Goal: Transaction & Acquisition: Purchase product/service

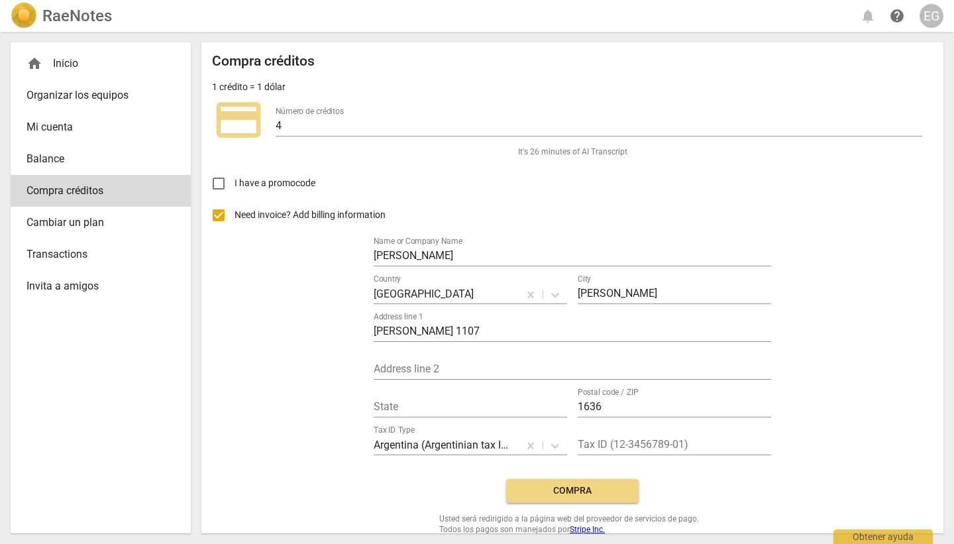
scroll to position [23, 0]
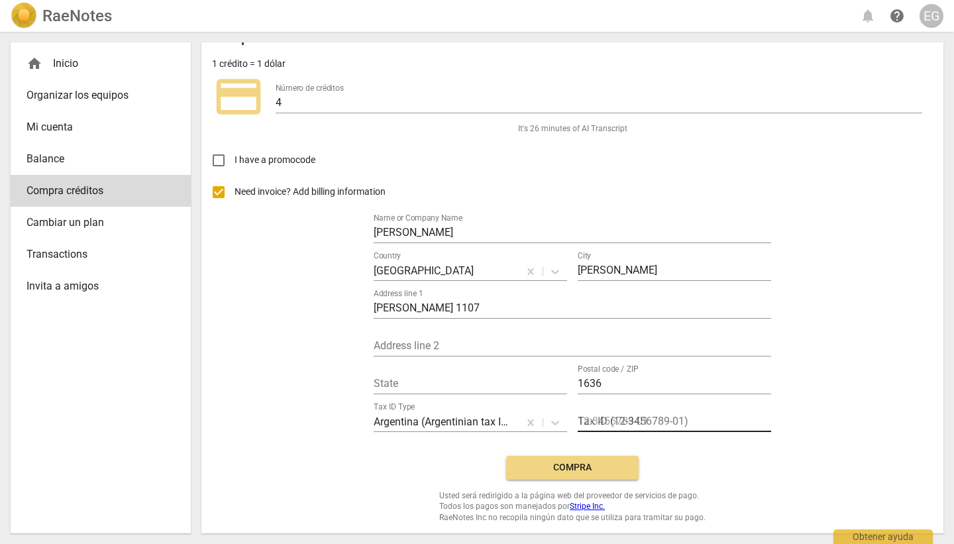
click at [625, 419] on input "text" at bounding box center [674, 422] width 193 height 19
type input "20173979607"
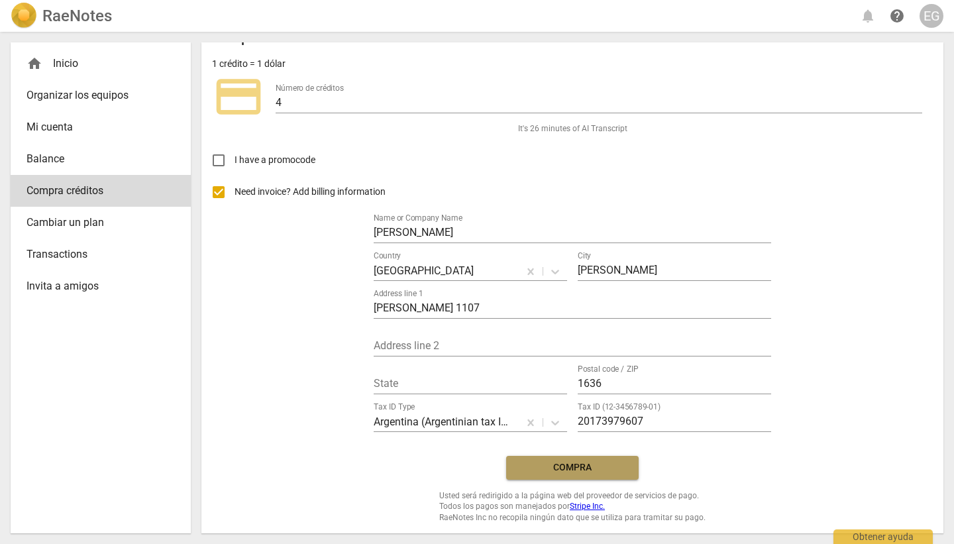
click at [572, 471] on span "Compra" at bounding box center [572, 467] width 111 height 13
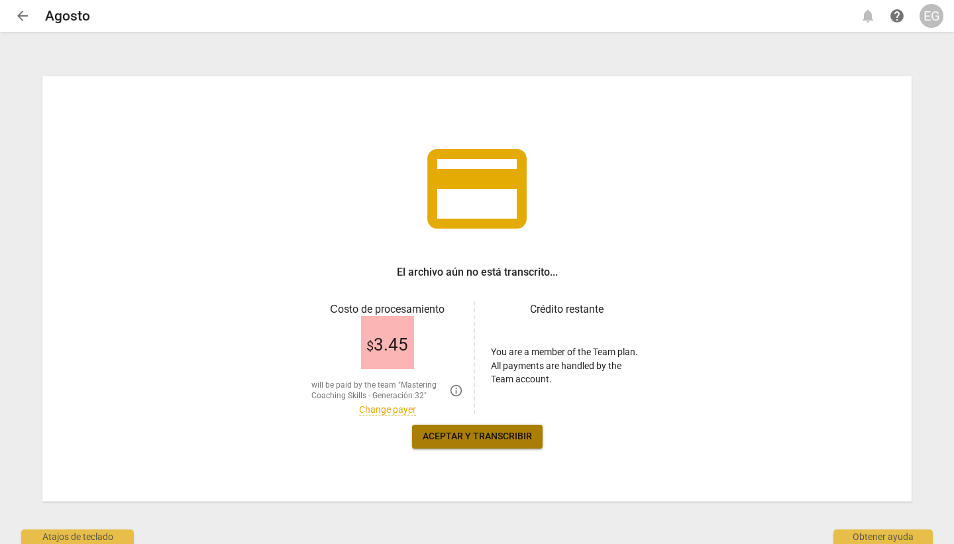
click at [465, 434] on span "Aceptar y transcribir" at bounding box center [477, 436] width 109 height 13
click at [479, 435] on span "Aceptar y transcribir" at bounding box center [477, 436] width 109 height 13
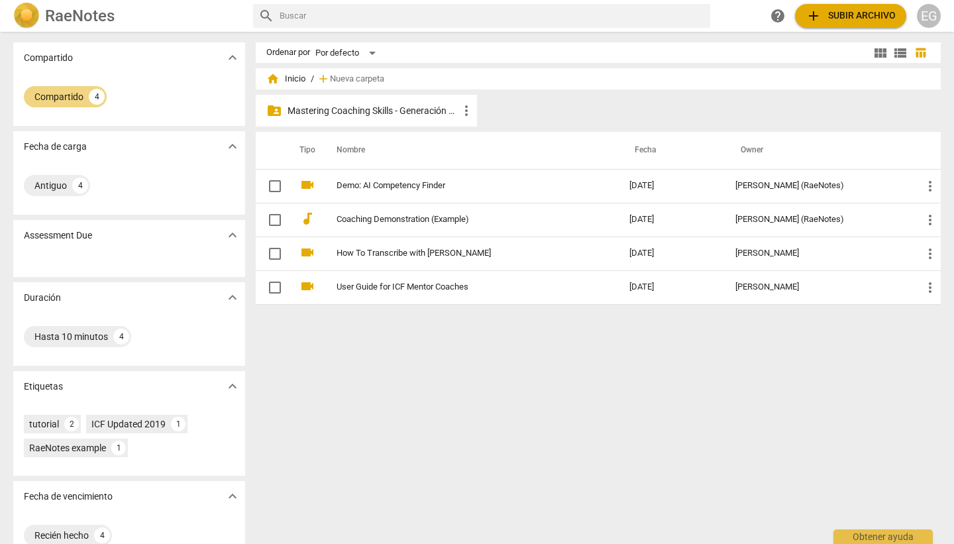
click at [352, 109] on p "Mastering Coaching Skills - Generación 32" at bounding box center [372, 111] width 171 height 14
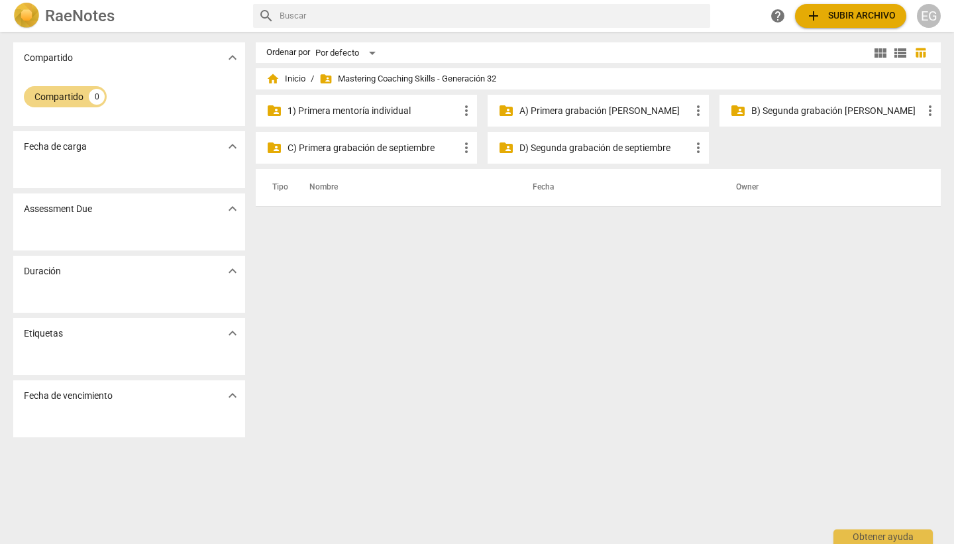
click at [799, 111] on p "B) Segunda grabación de agosto" at bounding box center [836, 111] width 171 height 14
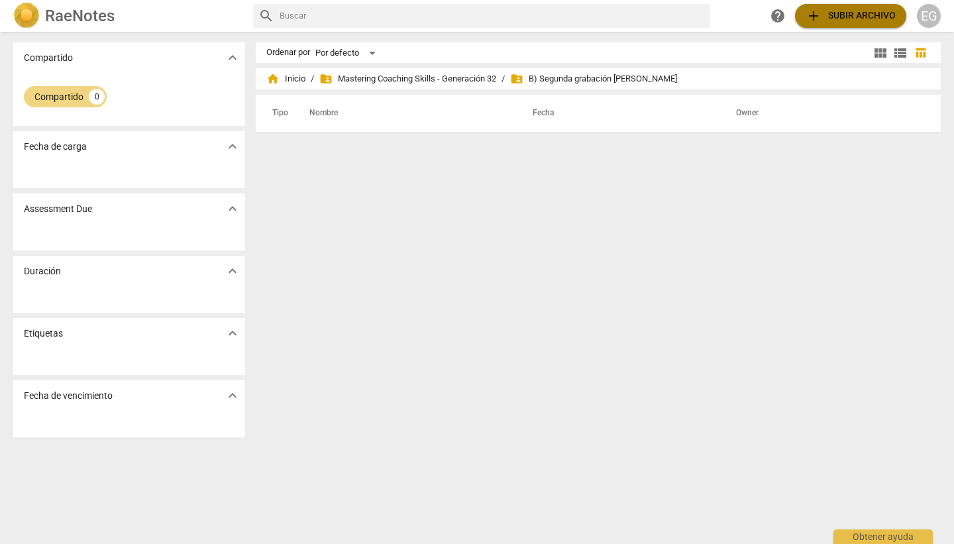
click at [853, 14] on span "add Subir archivo" at bounding box center [850, 16] width 90 height 16
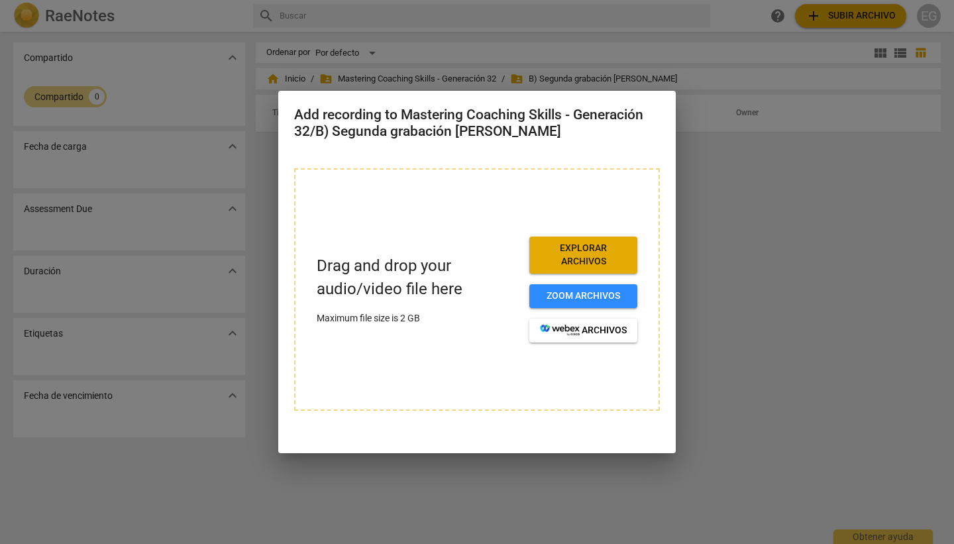
click at [580, 255] on span "Explorar archivos" at bounding box center [583, 255] width 87 height 26
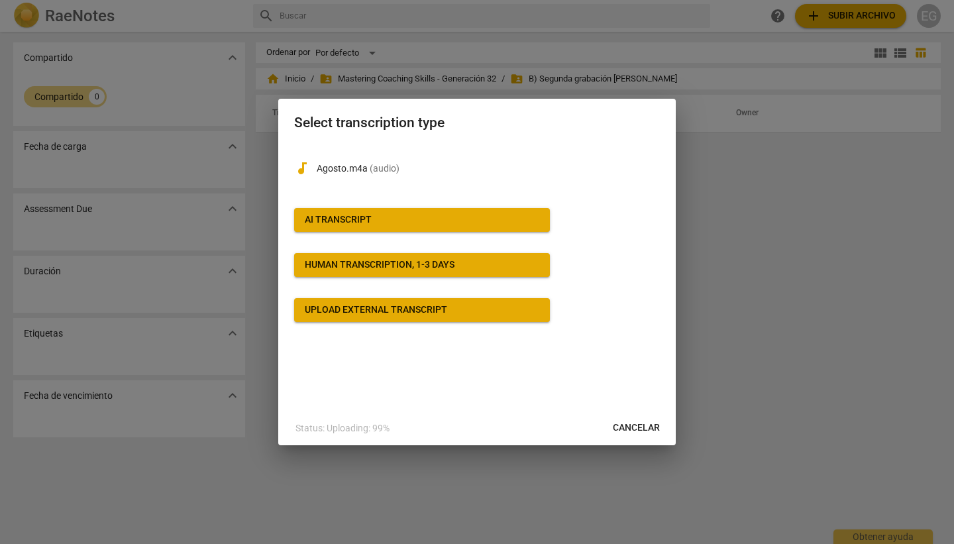
click at [723, 201] on div at bounding box center [477, 272] width 954 height 544
click at [633, 429] on span "Cancelar" at bounding box center [636, 427] width 47 height 13
click at [631, 424] on span "Cancelar" at bounding box center [636, 427] width 47 height 13
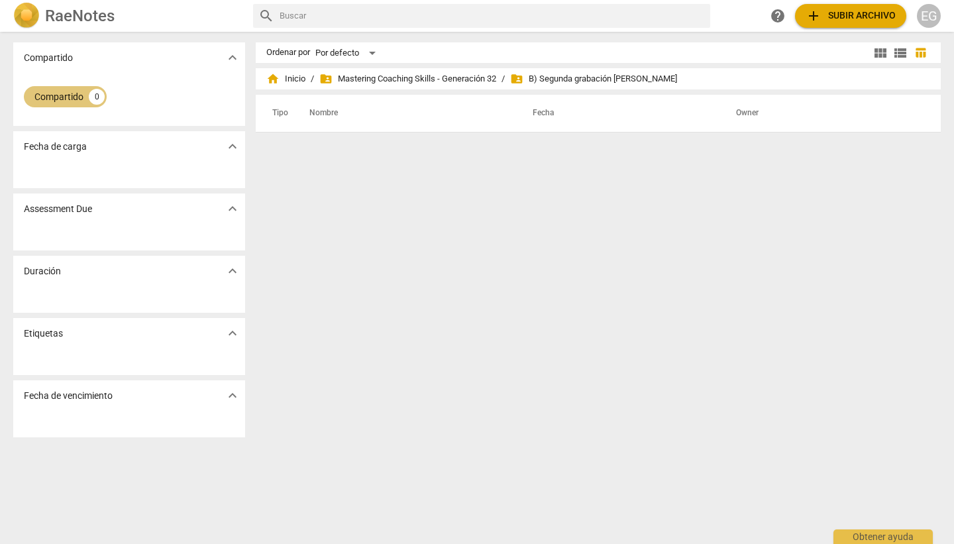
click at [58, 95] on div "Compartido" at bounding box center [58, 96] width 49 height 13
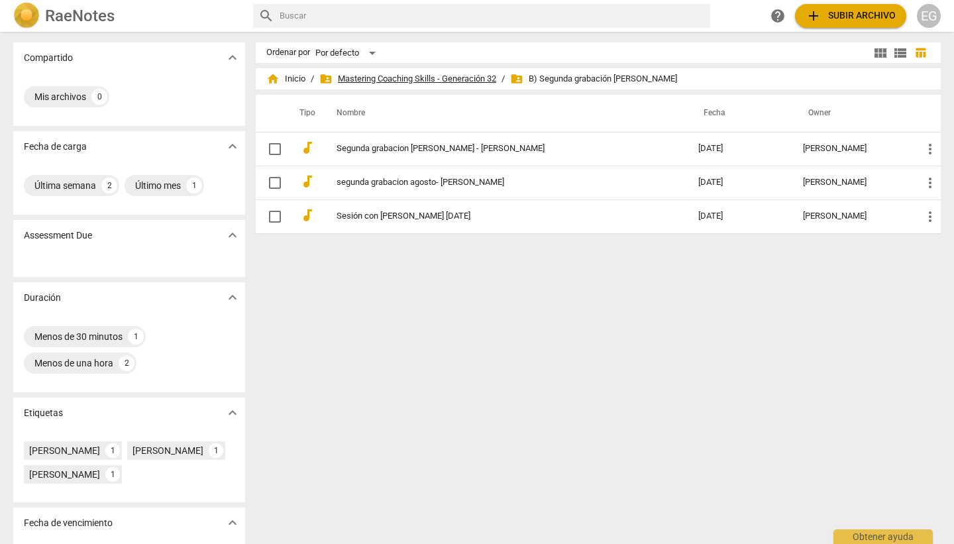
click at [423, 77] on span "folder_shared Mastering Coaching Skills - Generación 32" at bounding box center [407, 78] width 177 height 13
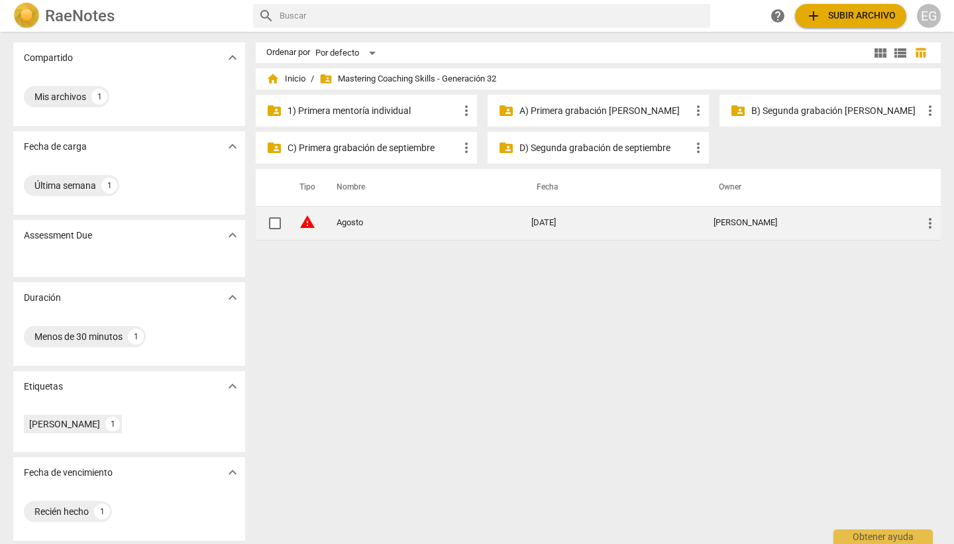
click at [377, 221] on link "Agosto" at bounding box center [409, 223] width 147 height 10
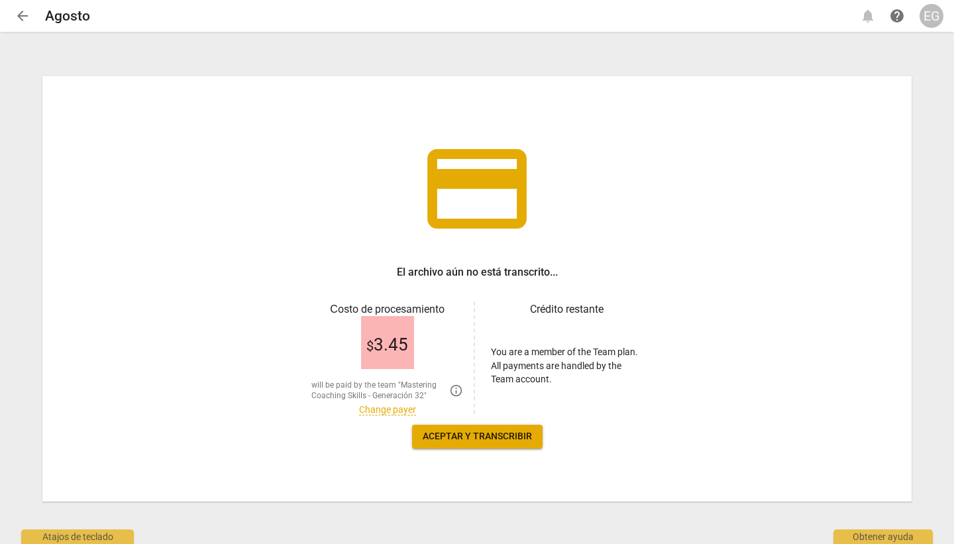
click at [381, 408] on link "Change payer" at bounding box center [387, 409] width 57 height 11
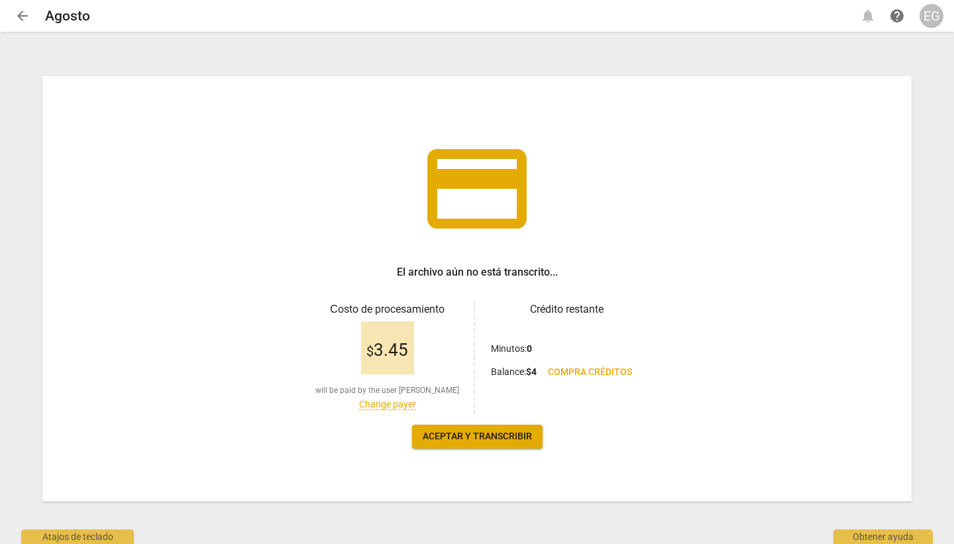
click at [476, 438] on span "Aceptar y transcribir" at bounding box center [477, 436] width 109 height 13
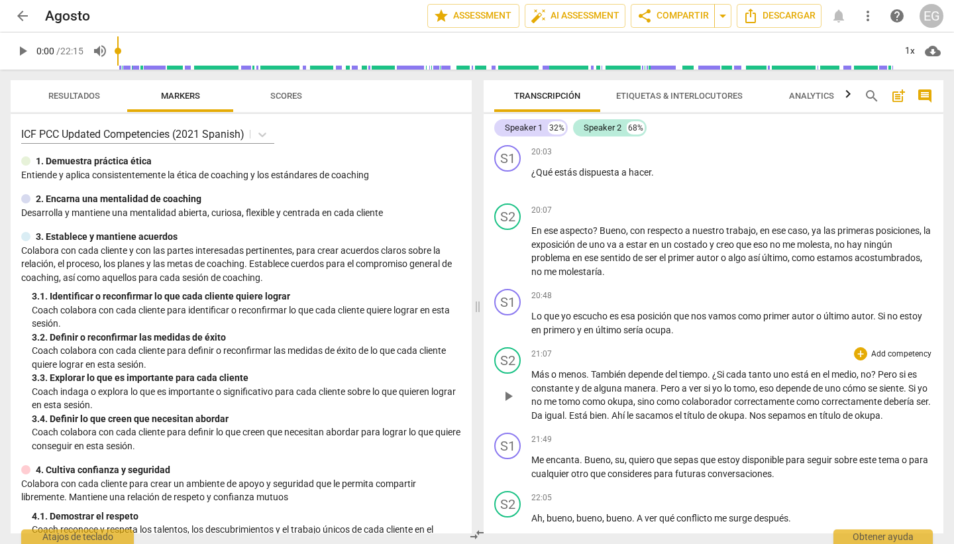
scroll to position [3630, 0]
click at [26, 13] on span "arrow_back" at bounding box center [23, 16] width 16 height 16
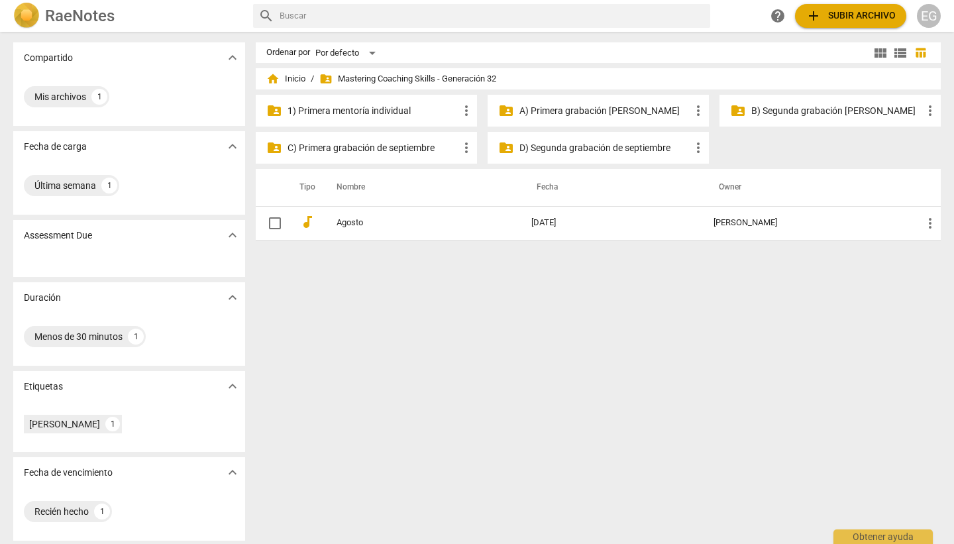
click at [556, 109] on p "A) Primera grabación de agosto" at bounding box center [604, 111] width 171 height 14
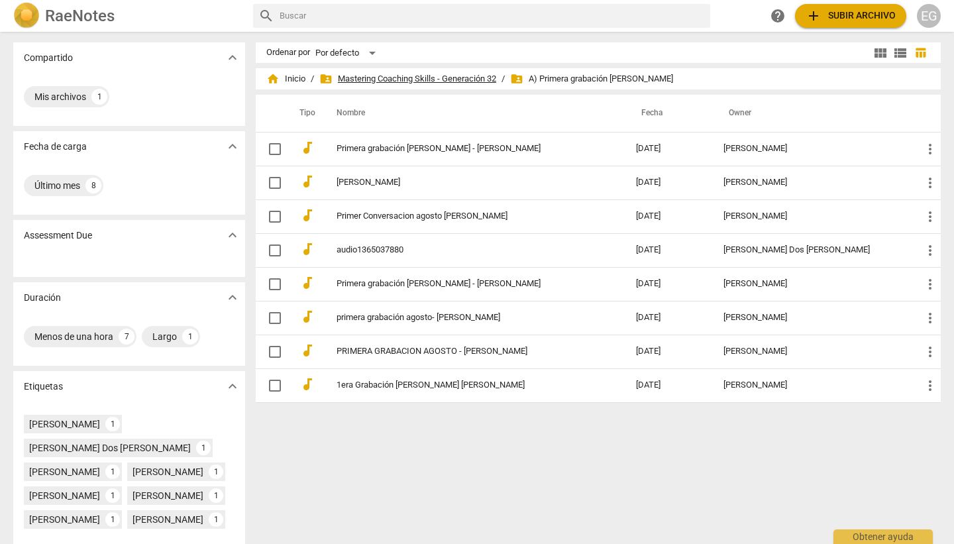
click at [407, 76] on span "folder_shared Mastering Coaching Skills - Generación 32" at bounding box center [407, 78] width 177 height 13
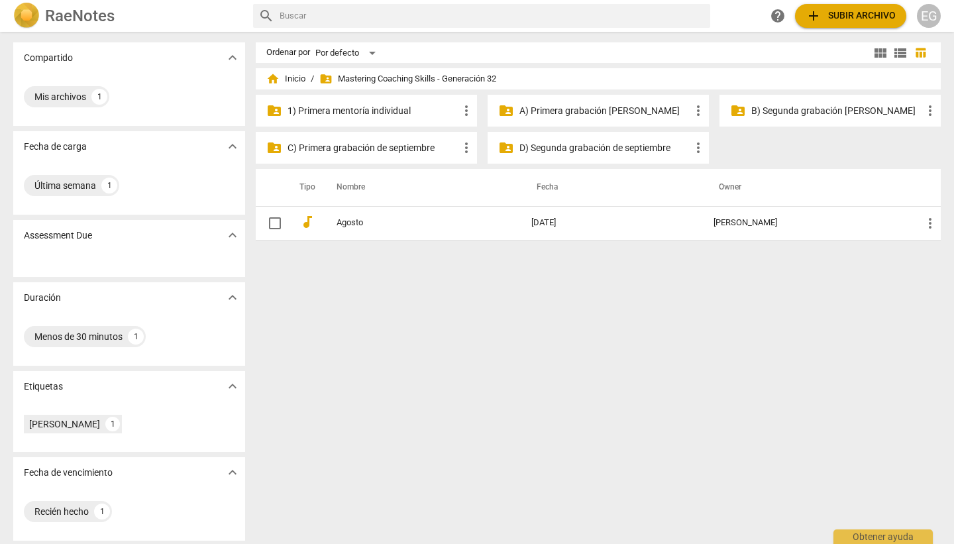
click at [790, 109] on p "B) Segunda grabación de agosto" at bounding box center [836, 111] width 171 height 14
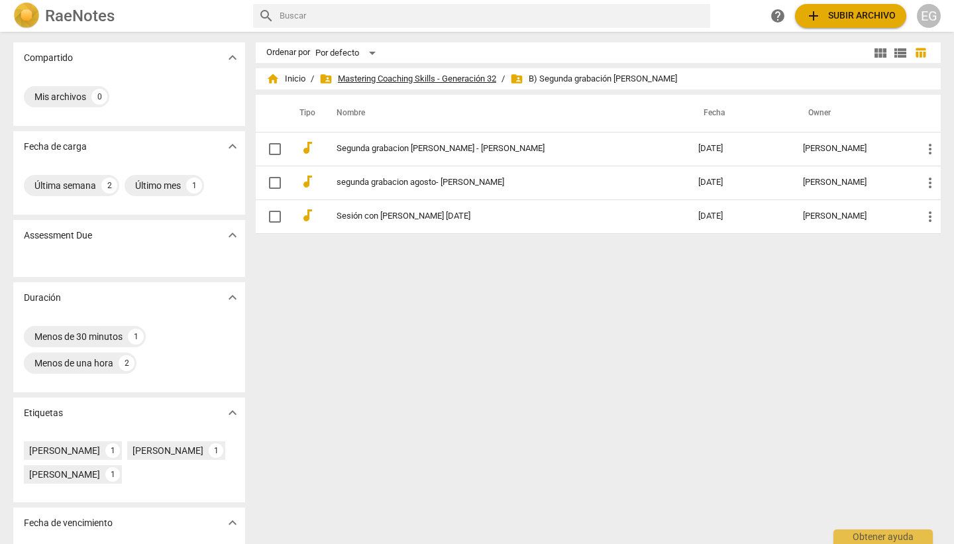
click at [455, 74] on span "folder_shared Mastering Coaching Skills - Generación 32" at bounding box center [407, 78] width 177 height 13
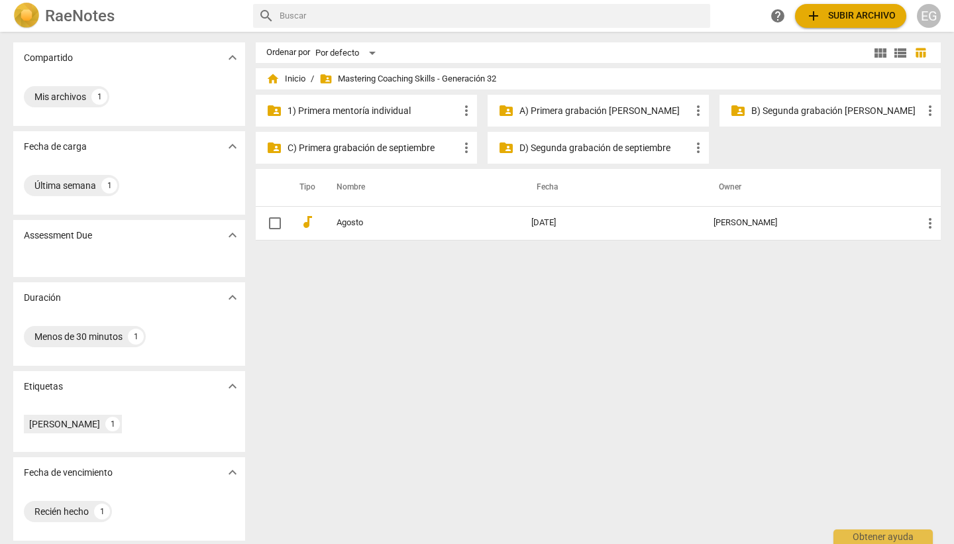
click at [393, 147] on p "C) Primera grabación de septiembre" at bounding box center [372, 148] width 171 height 14
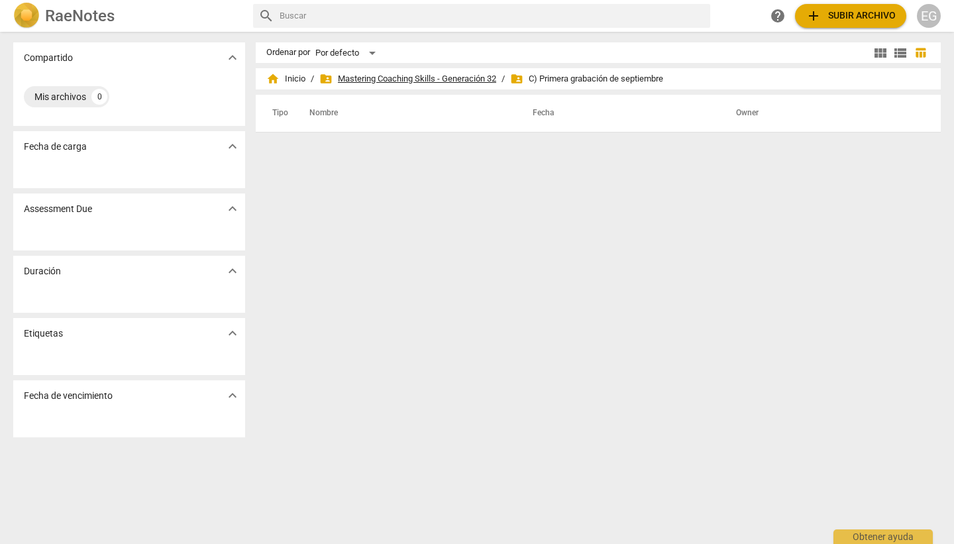
click at [405, 76] on span "folder_shared Mastering Coaching Skills - Generación 32" at bounding box center [407, 78] width 177 height 13
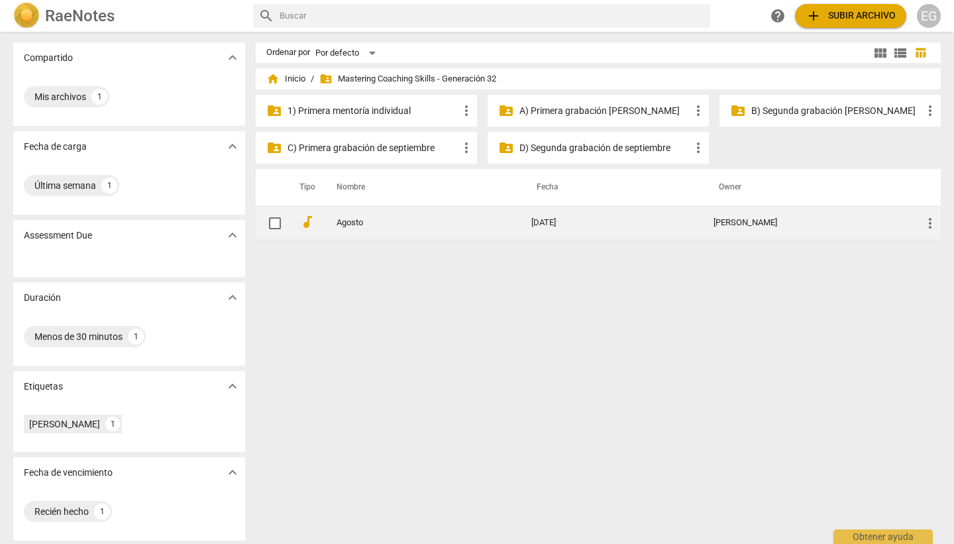
click at [929, 226] on span "more_vert" at bounding box center [930, 223] width 16 height 16
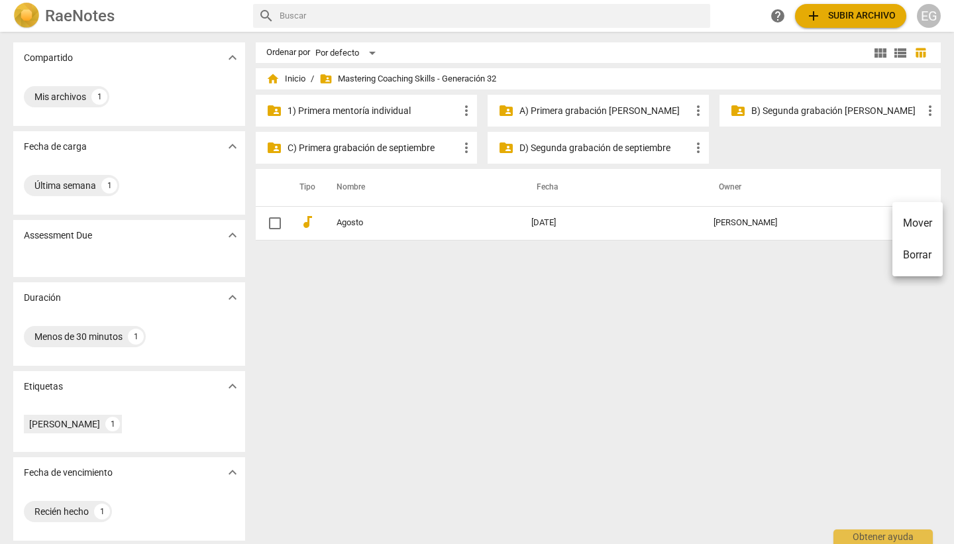
click at [924, 219] on li "Mover" at bounding box center [917, 223] width 50 height 32
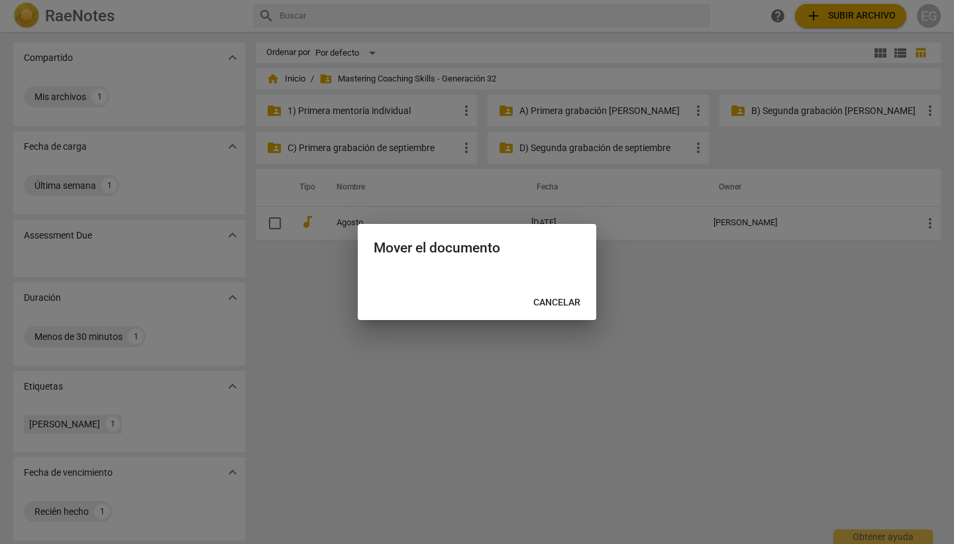
click at [701, 319] on div at bounding box center [477, 272] width 954 height 544
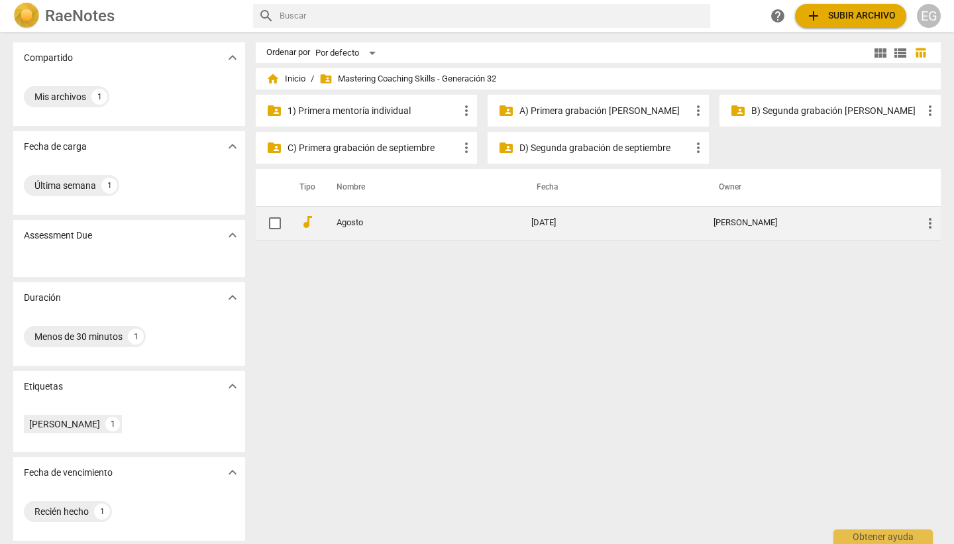
click at [277, 219] on input "checkbox" at bounding box center [275, 223] width 28 height 16
click at [931, 224] on span "more_vert" at bounding box center [930, 223] width 16 height 16
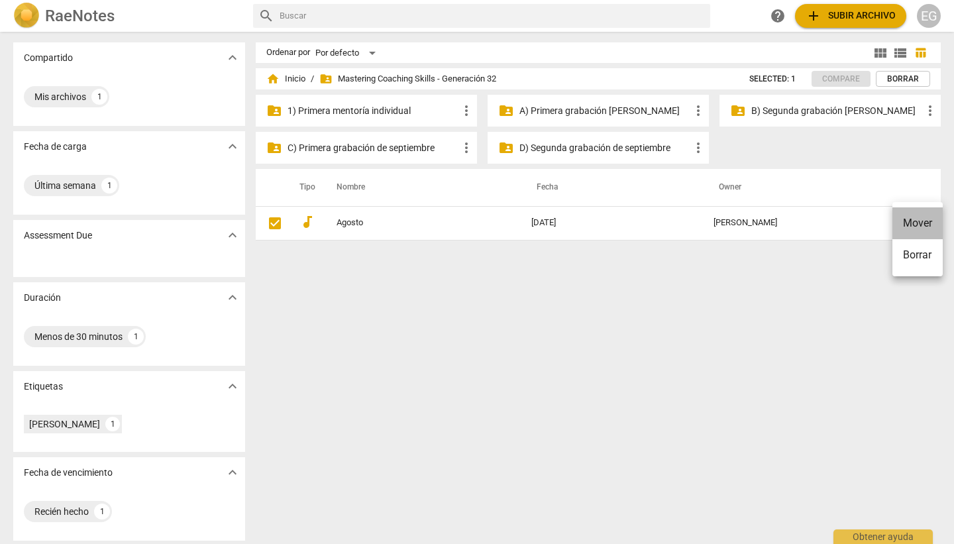
click at [917, 222] on li "Mover" at bounding box center [917, 223] width 50 height 32
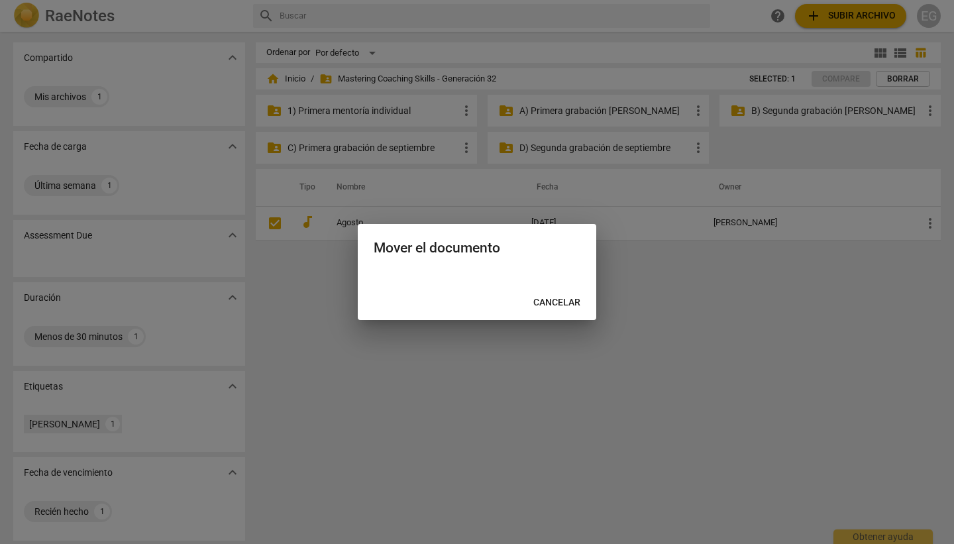
click at [562, 297] on span "Cancelar" at bounding box center [556, 302] width 47 height 13
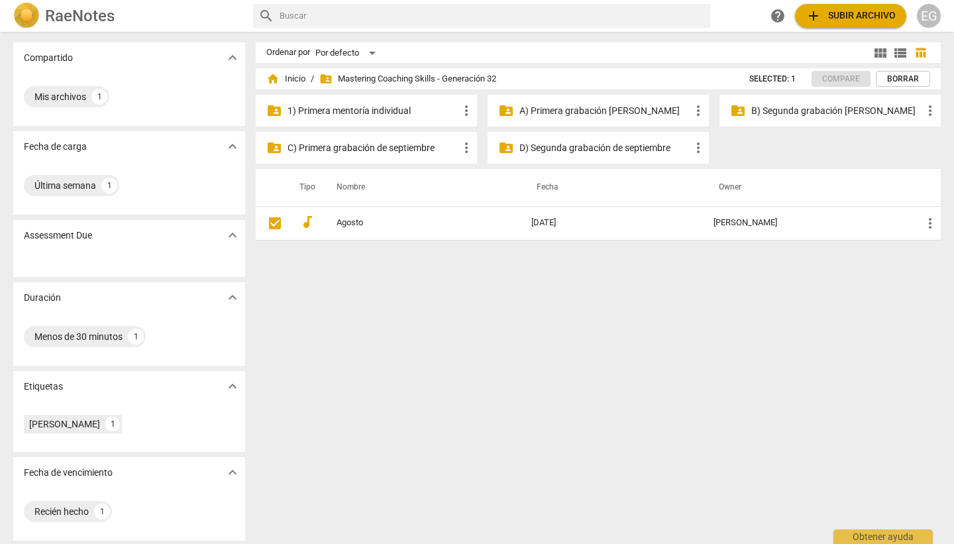
click at [818, 114] on p "B) Segunda grabación de agosto" at bounding box center [836, 111] width 171 height 14
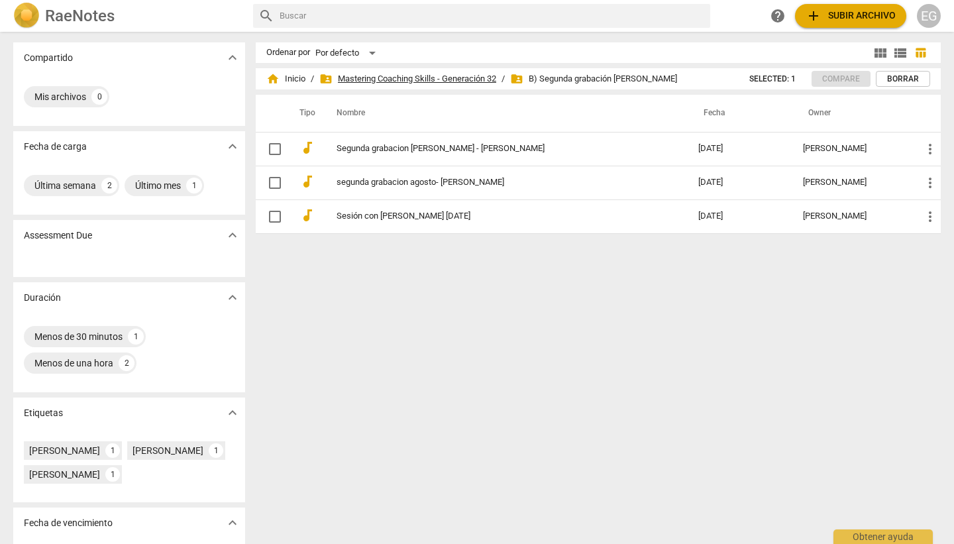
click at [474, 78] on span "folder_shared Mastering Coaching Skills - Generación 32" at bounding box center [407, 78] width 177 height 13
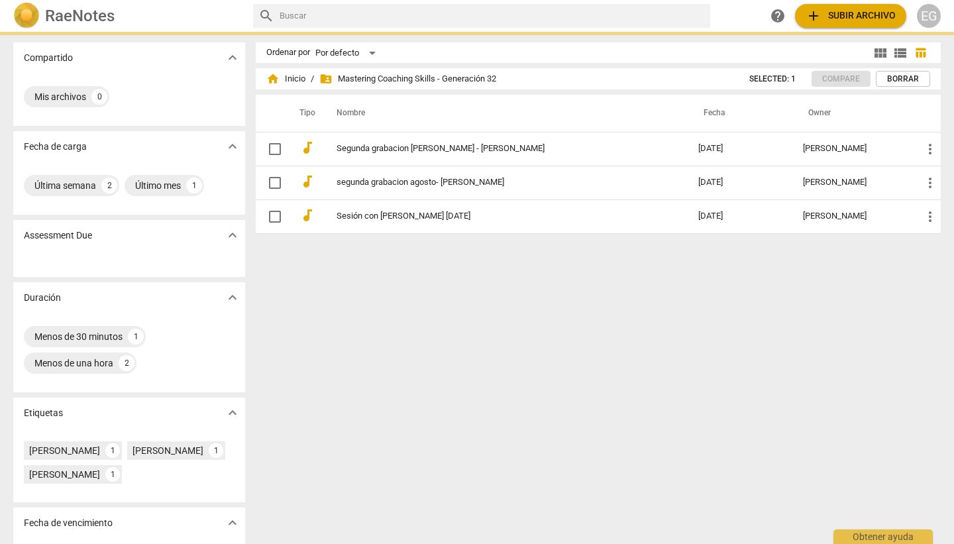
checkbox input "true"
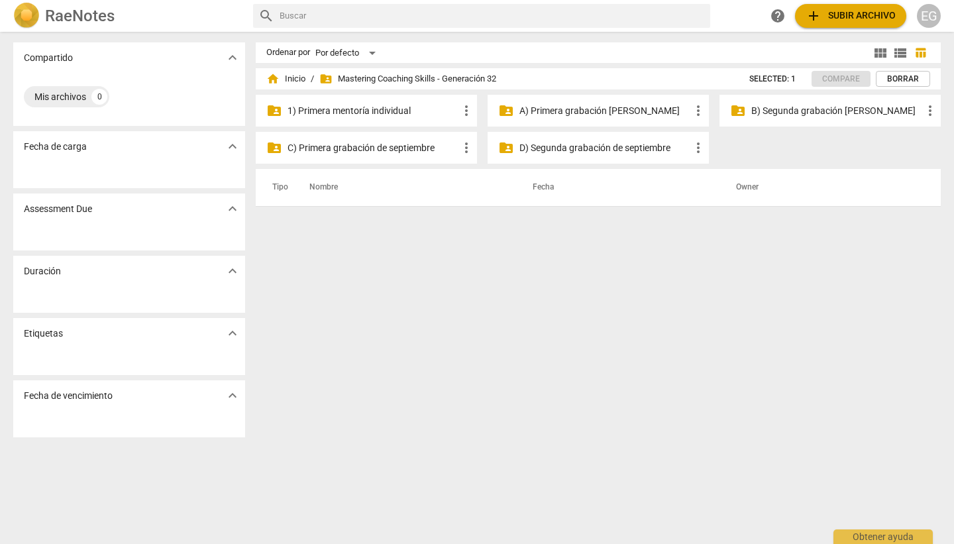
click at [781, 109] on p "B) Segunda grabación de agosto" at bounding box center [836, 111] width 171 height 14
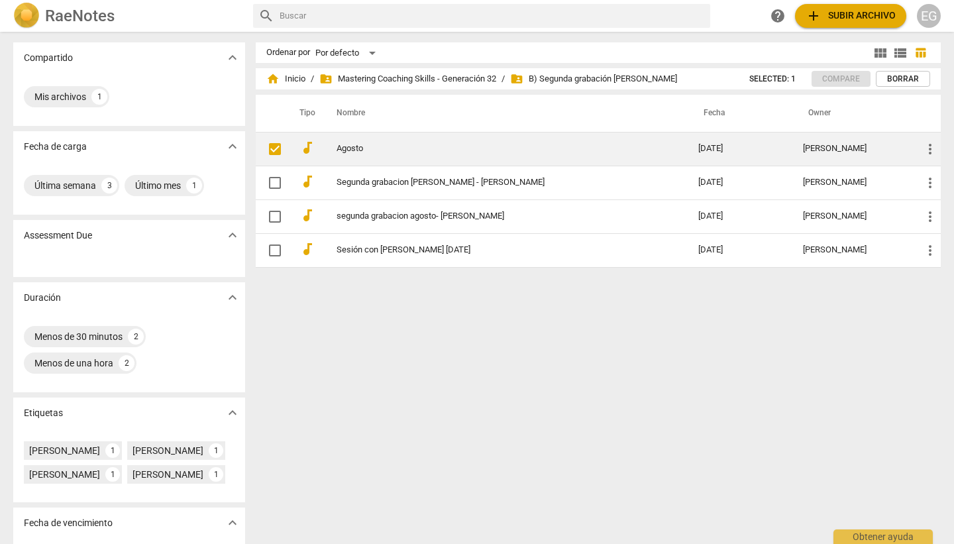
click at [282, 145] on input "checkbox" at bounding box center [275, 149] width 28 height 16
click at [931, 148] on span "more_vert" at bounding box center [930, 149] width 16 height 16
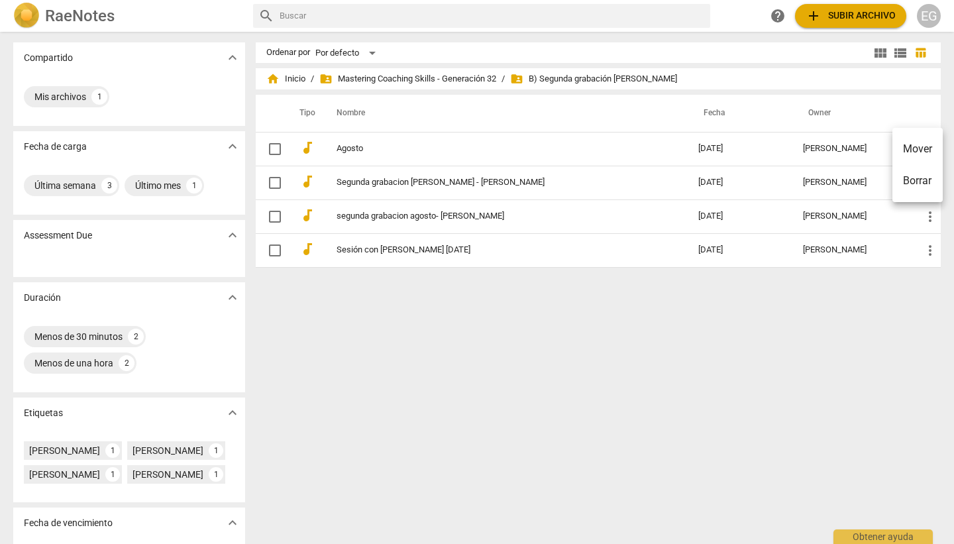
click at [832, 315] on div at bounding box center [477, 272] width 954 height 544
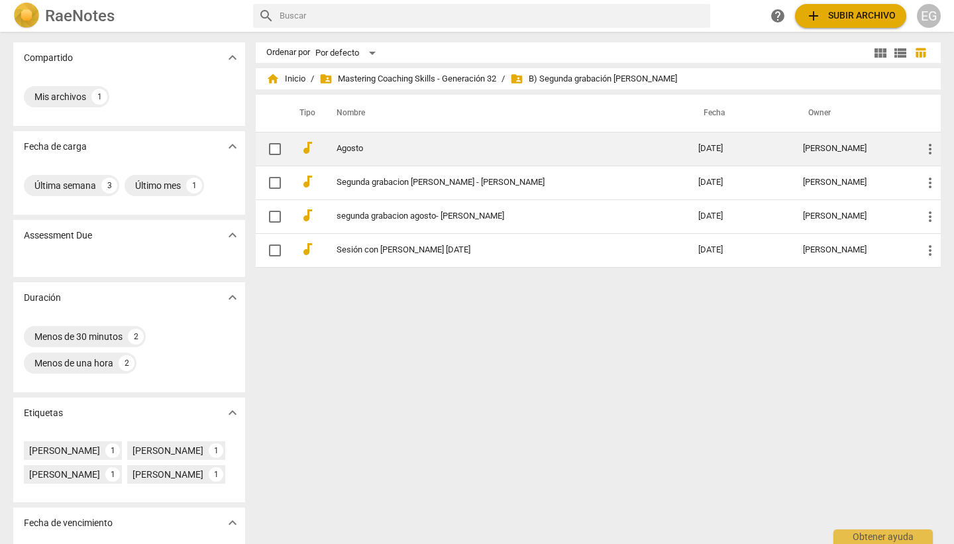
click at [931, 148] on span "more_vert" at bounding box center [930, 149] width 16 height 16
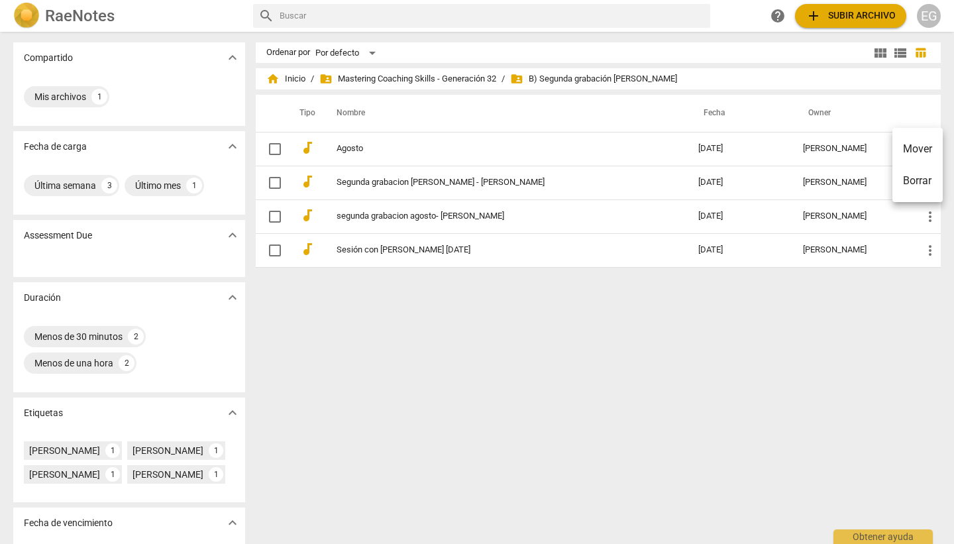
click at [880, 329] on div at bounding box center [477, 272] width 954 height 544
click at [395, 74] on span "folder_shared Mastering Coaching Skills - Generación 32" at bounding box center [407, 78] width 177 height 13
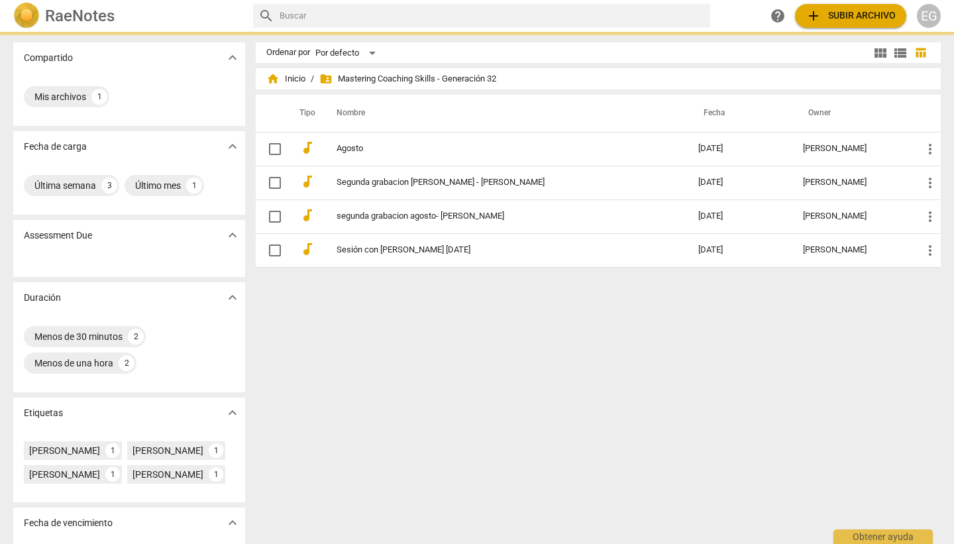
checkbox input "false"
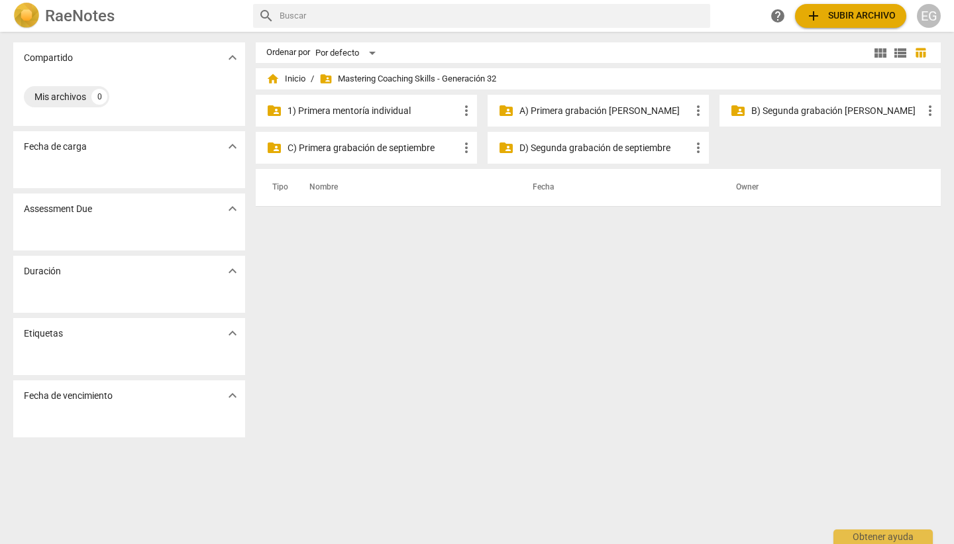
click at [380, 145] on p "C) Primera grabación de septiembre" at bounding box center [372, 148] width 171 height 14
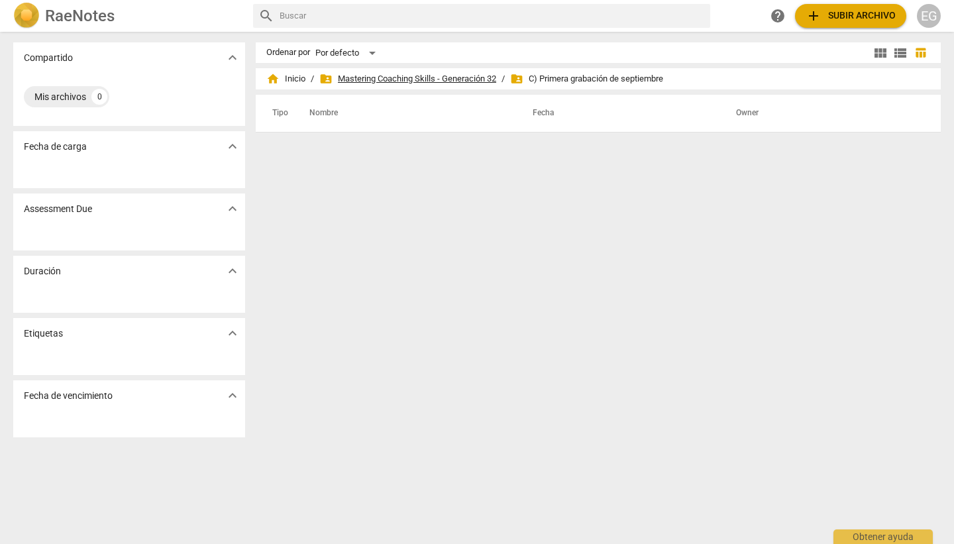
click at [440, 78] on span "folder_shared Mastering Coaching Skills - Generación 32" at bounding box center [407, 78] width 177 height 13
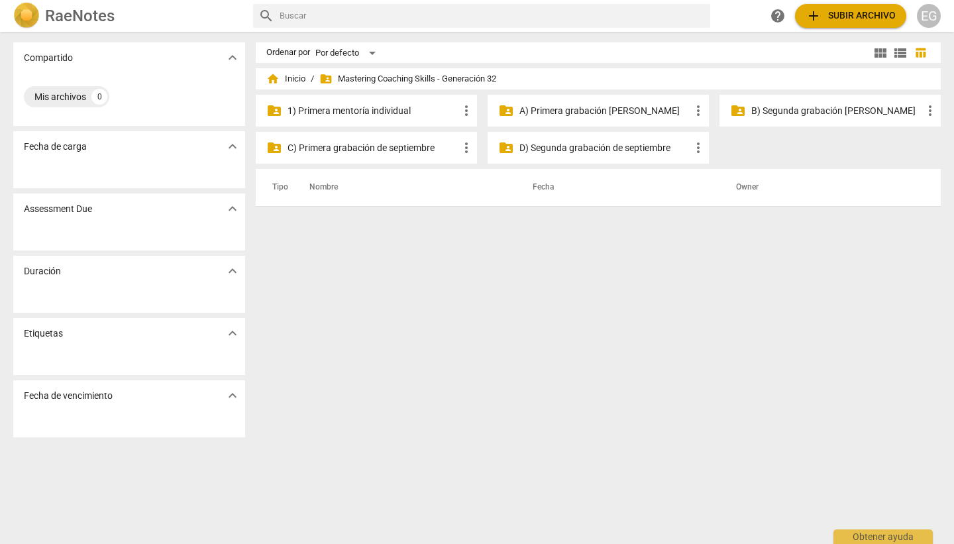
click at [801, 113] on p "B) Segunda grabación de agosto" at bounding box center [836, 111] width 171 height 14
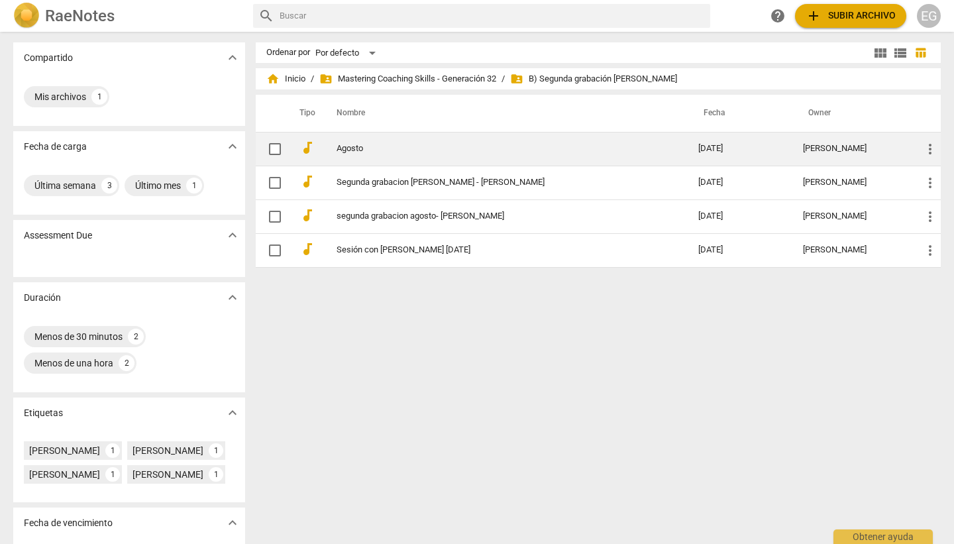
click at [811, 148] on div "Esther Gerez" at bounding box center [852, 149] width 98 height 10
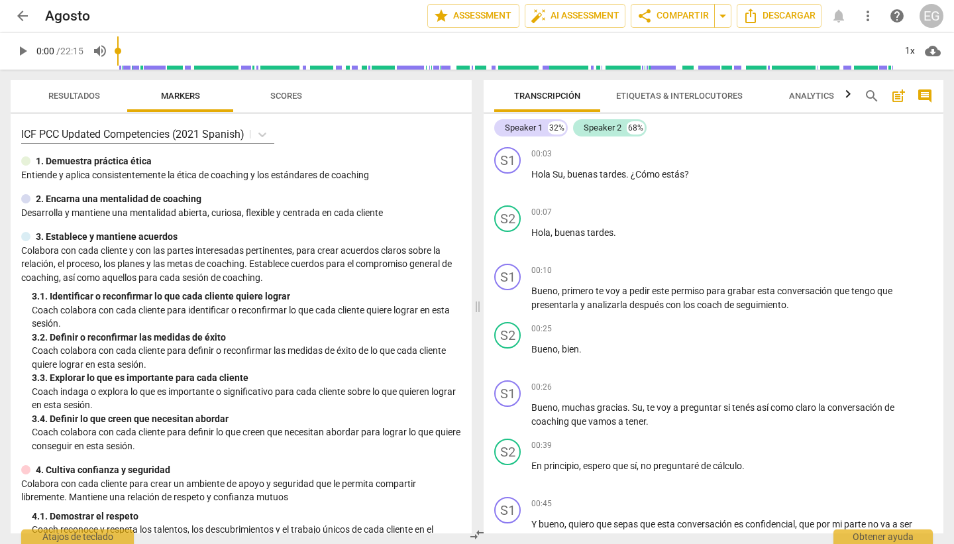
click at [27, 51] on span "play_arrow" at bounding box center [23, 51] width 16 height 16
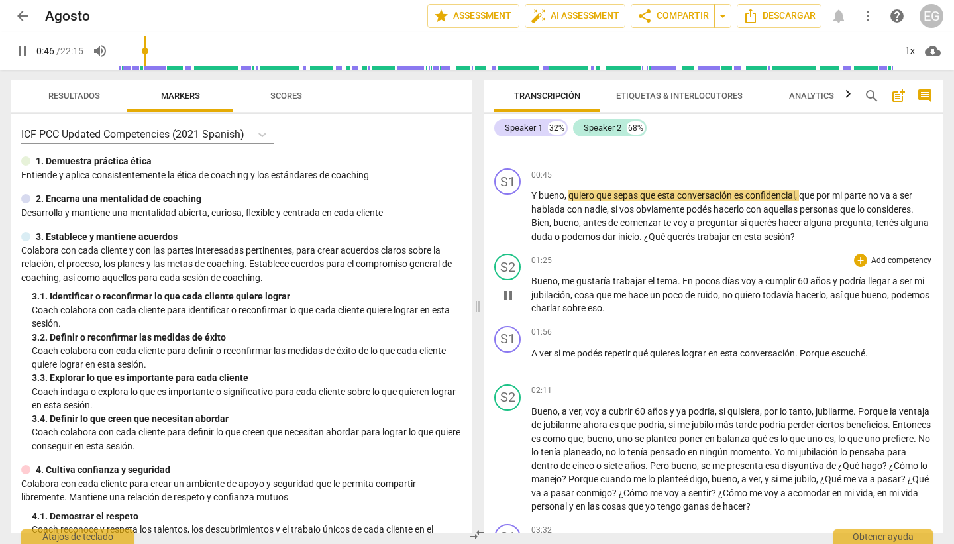
scroll to position [331, 0]
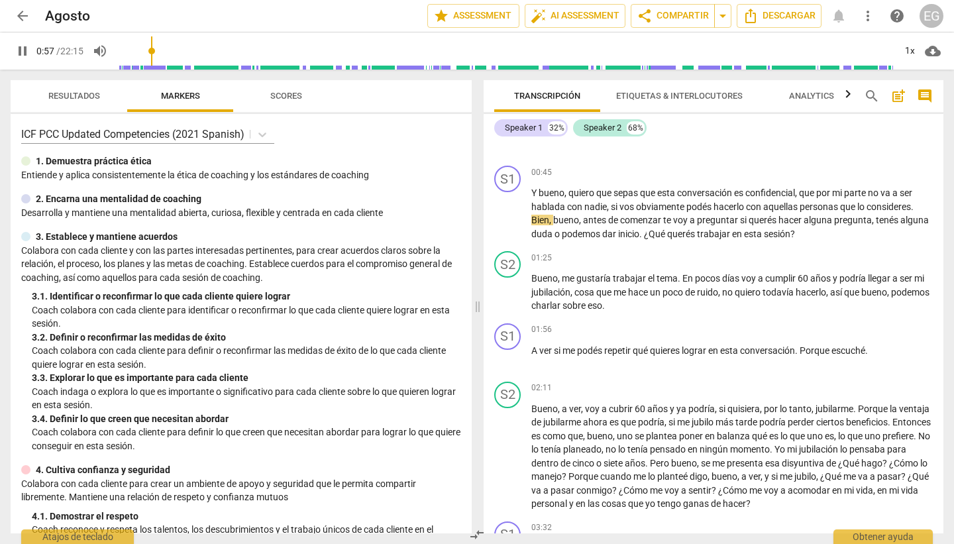
click at [22, 48] on span "pause" at bounding box center [23, 51] width 16 height 16
type input "58"
